Goal: Information Seeking & Learning: Learn about a topic

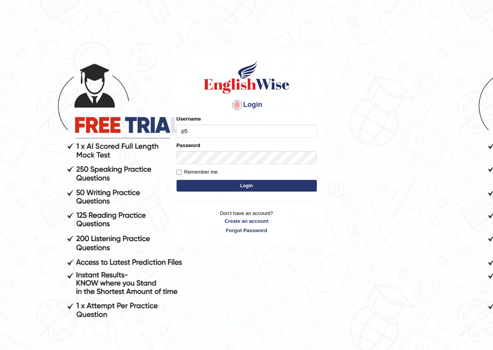
type input "p"
type input "pramod_parramatta"
click at [180, 174] on input "Remember me" at bounding box center [179, 172] width 5 height 5
checkbox input "true"
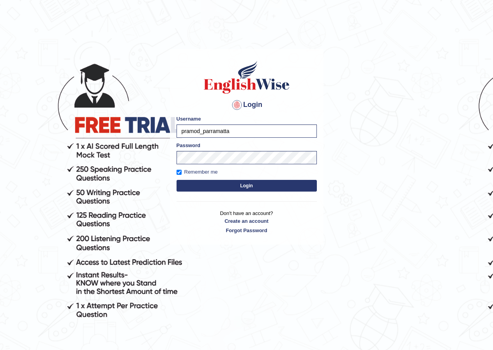
click at [225, 189] on button "Login" at bounding box center [247, 186] width 140 height 12
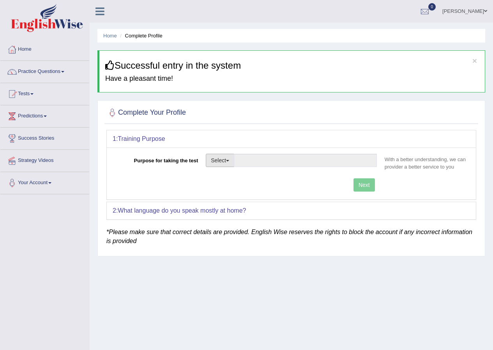
click at [225, 161] on button "Select" at bounding box center [220, 160] width 28 height 13
click at [228, 161] on span "button" at bounding box center [227, 161] width 3 height 2
click at [229, 161] on span "button" at bounding box center [227, 161] width 3 height 2
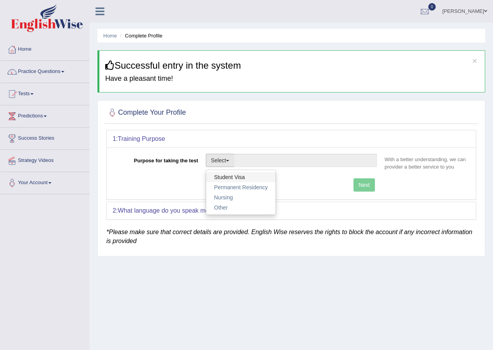
click at [231, 178] on link "Student Visa" at bounding box center [240, 177] width 69 height 10
type input "Student Visa"
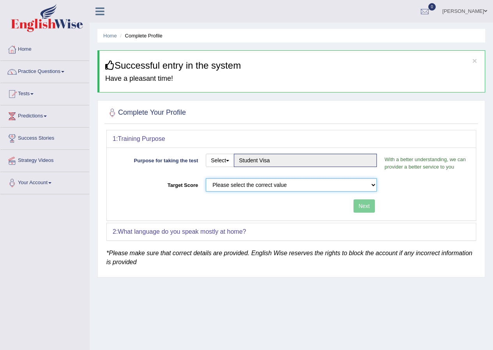
click at [375, 185] on select "Please select the correct value 50 (6 bands) 58 (6.5 bands) 65 (7 bands) 79 (8 …" at bounding box center [291, 184] width 171 height 13
select select "58"
click at [206, 178] on select "Please select the correct value 50 (6 bands) 58 (6.5 bands) 65 (7 bands) 79 (8 …" at bounding box center [291, 184] width 171 height 13
click at [365, 202] on button "Next" at bounding box center [363, 205] width 21 height 13
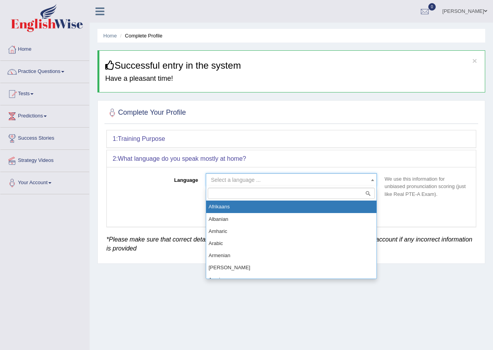
click at [374, 179] on b at bounding box center [372, 180] width 3 height 2
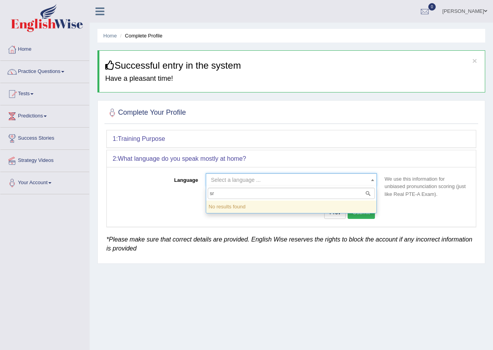
type input "s"
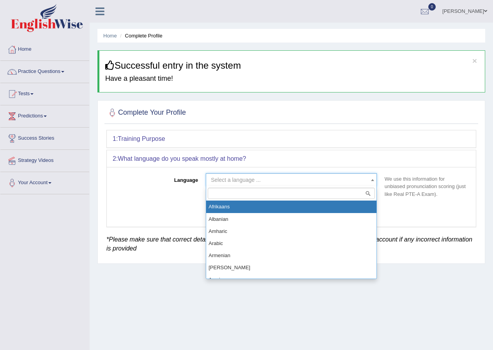
type input "o"
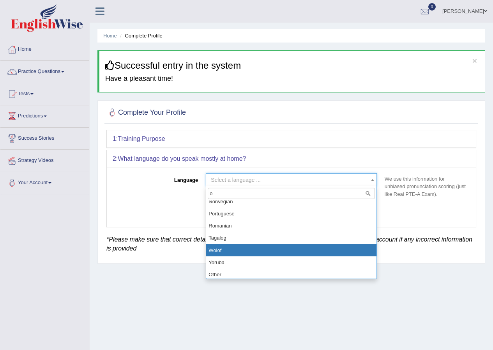
scroll to position [80, 0]
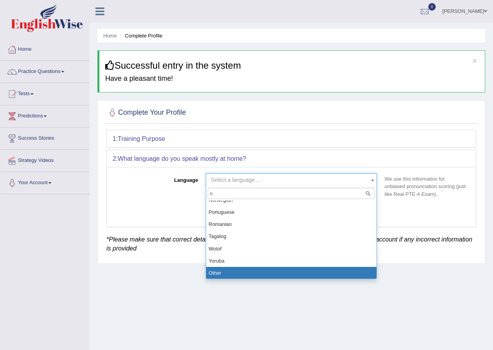
type input "o"
select select "Other"
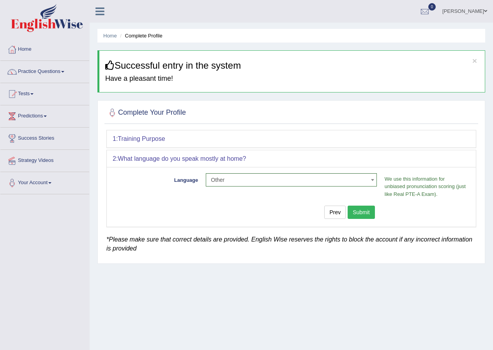
click at [366, 212] on button "Submit" at bounding box center [361, 211] width 27 height 13
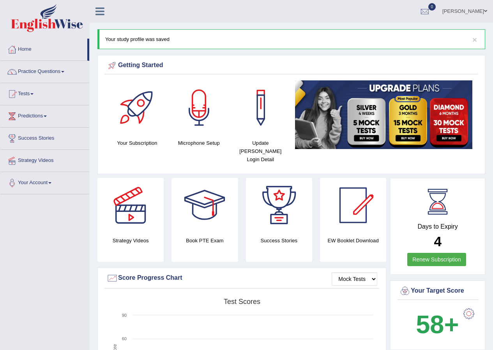
click at [62, 70] on link "Practice Questions" at bounding box center [44, 70] width 89 height 19
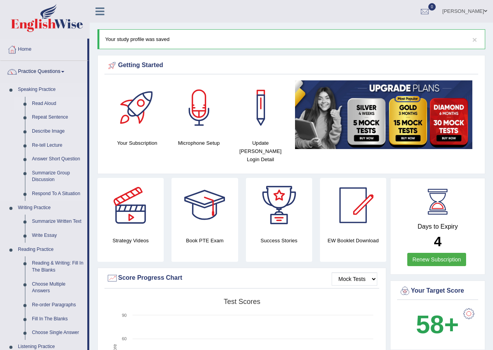
click at [49, 102] on link "Read Aloud" at bounding box center [57, 104] width 59 height 14
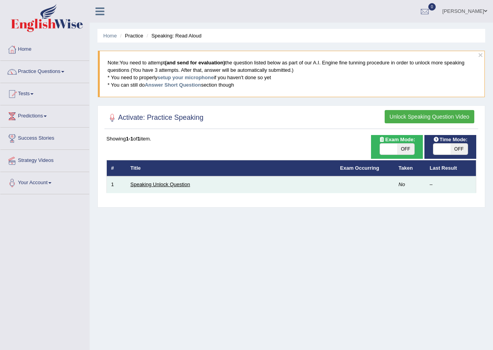
click at [157, 184] on link "Speaking Unlock Question" at bounding box center [161, 184] width 60 height 6
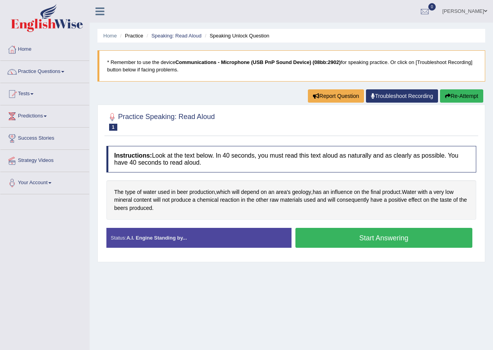
click at [395, 238] on button "Start Answering" at bounding box center [383, 238] width 177 height 20
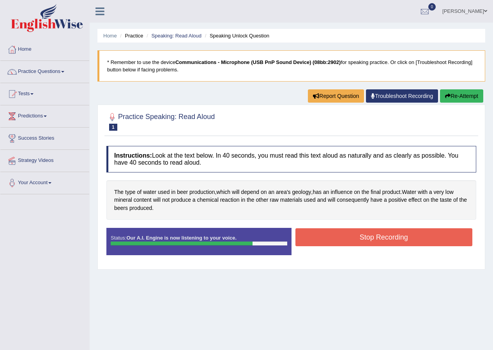
click at [369, 239] on button "Stop Recording" at bounding box center [383, 237] width 177 height 18
click at [369, 239] on div "Status: Our A.I. Engine is now listening to your voice. Start Answering Stop Re…" at bounding box center [291, 245] width 370 height 35
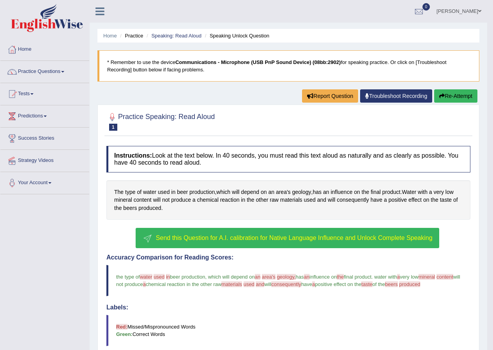
click at [318, 237] on span "Send this Question for A.I. calibration for Native Language Influence and Unloc…" at bounding box center [294, 237] width 277 height 7
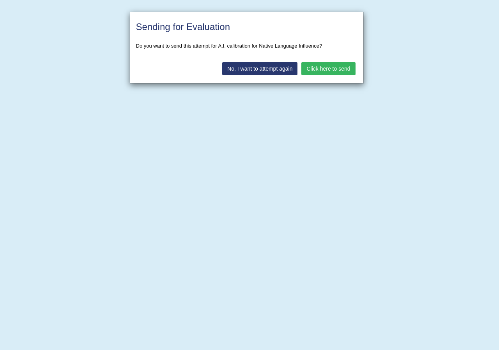
click at [314, 70] on button "Click here to send" at bounding box center [328, 68] width 54 height 13
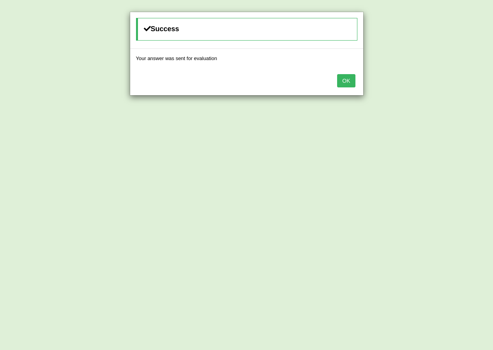
click at [343, 82] on button "OK" at bounding box center [346, 80] width 18 height 13
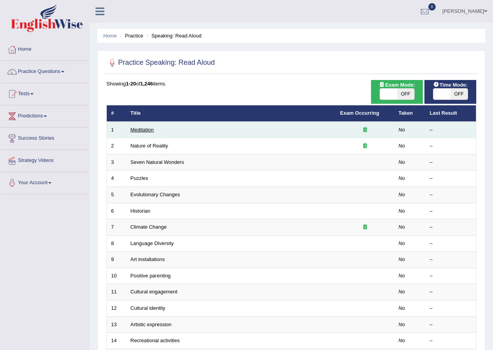
click at [140, 127] on link "Meditation" at bounding box center [142, 130] width 23 height 6
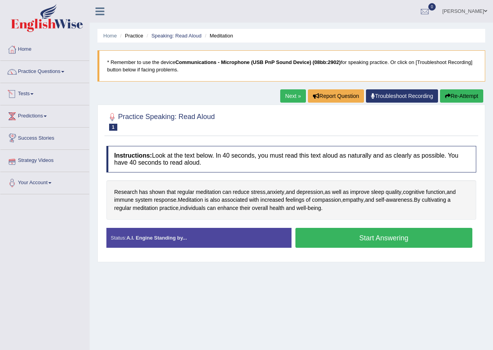
click at [41, 161] on link "Strategy Videos" at bounding box center [44, 159] width 89 height 19
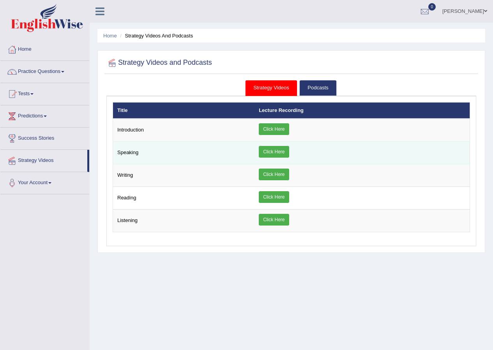
click at [281, 152] on link "Click Here" at bounding box center [274, 152] width 30 height 12
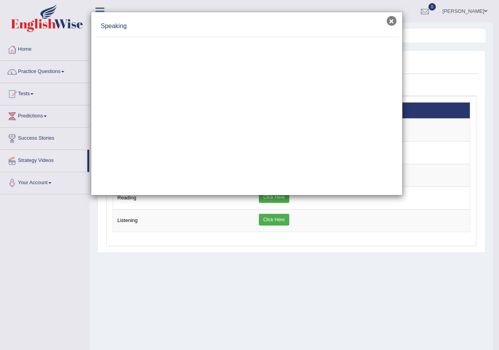
click at [392, 19] on button "×" at bounding box center [392, 21] width 10 height 10
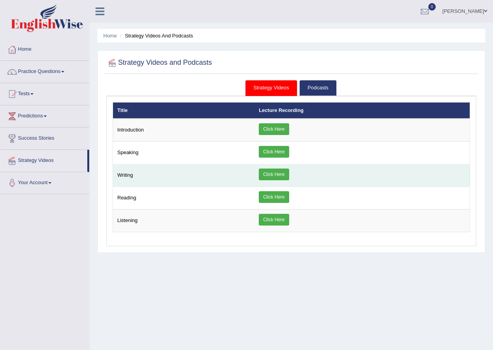
click at [275, 173] on link "Click Here" at bounding box center [274, 174] width 30 height 12
click at [271, 173] on link "Click Here" at bounding box center [274, 174] width 30 height 12
